Goal: Find specific page/section: Find specific page/section

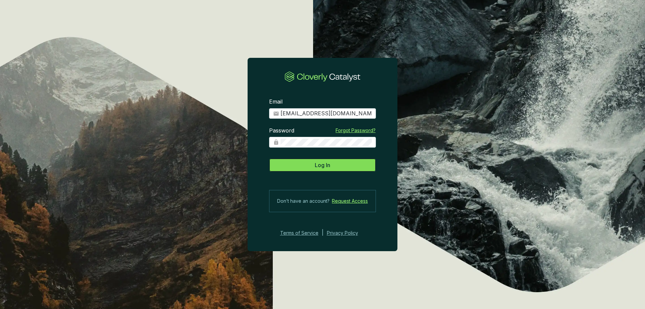
drag, startPoint x: 0, startPoint y: 0, endPoint x: 315, endPoint y: 165, distance: 355.3
click at [316, 157] on section "Email [EMAIL_ADDRESS][DOMAIN_NAME] Password Forgot Password? Log In Don’t have …" at bounding box center [323, 167] width 150 height 160
click at [315, 165] on button "Log In" at bounding box center [322, 164] width 107 height 13
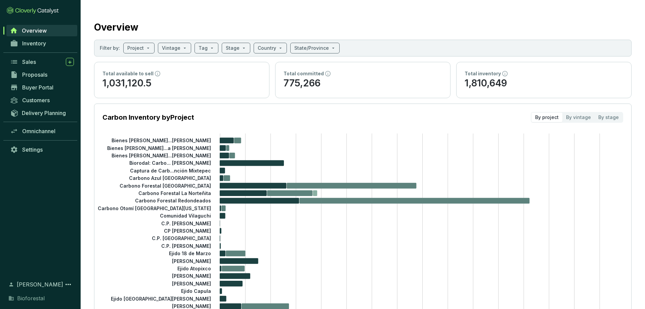
click at [45, 68] on div "Proposals" at bounding box center [40, 74] width 81 height 13
click at [42, 66] on link "Sales" at bounding box center [42, 61] width 71 height 11
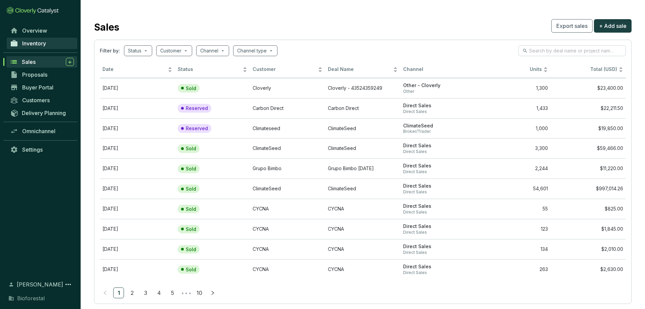
click at [49, 42] on link "Inventory" at bounding box center [42, 43] width 71 height 11
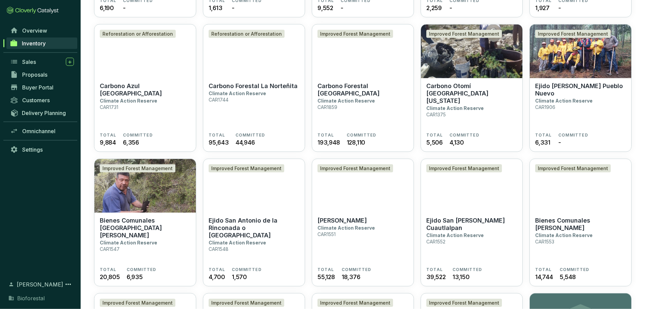
scroll to position [583, 0]
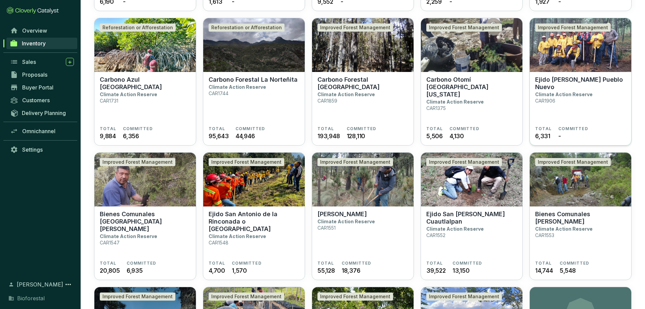
click at [586, 91] on p "Climate Action Reserve" at bounding box center [563, 94] width 57 height 6
